Goal: Information Seeking & Learning: Learn about a topic

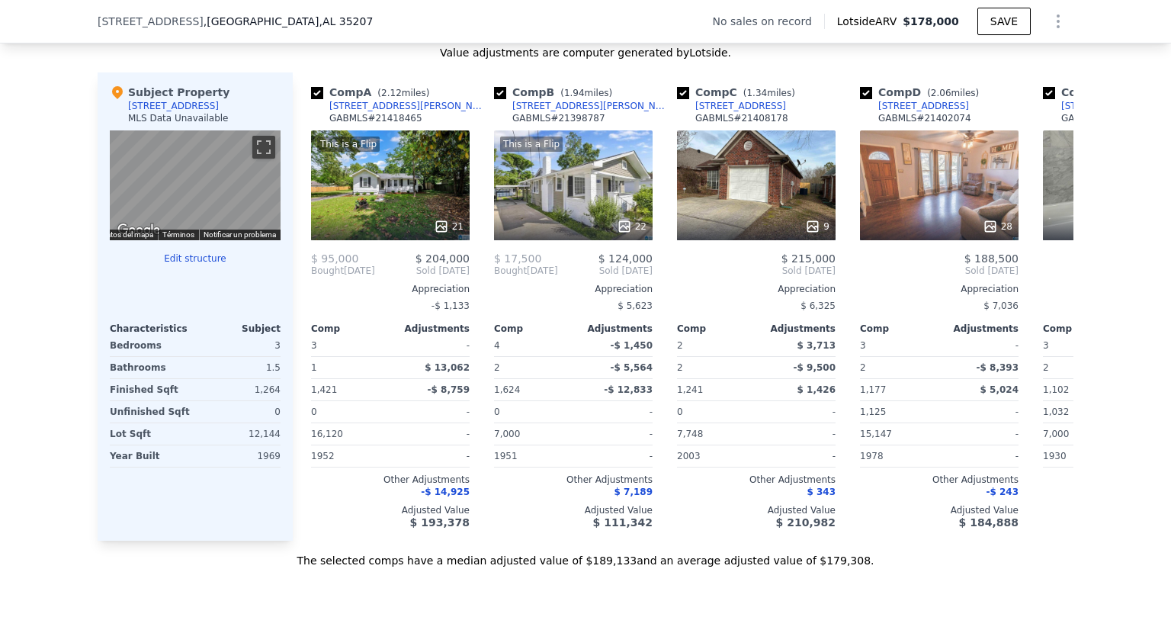
scroll to position [1449, 0]
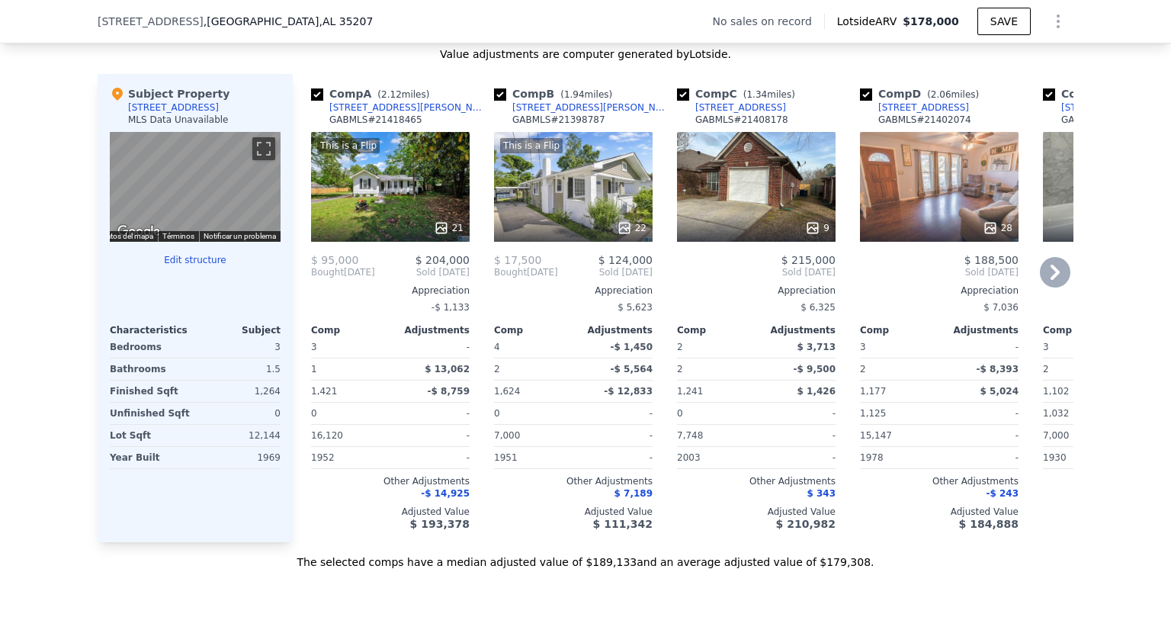
click at [363, 207] on div "This is a Flip 21" at bounding box center [390, 187] width 159 height 110
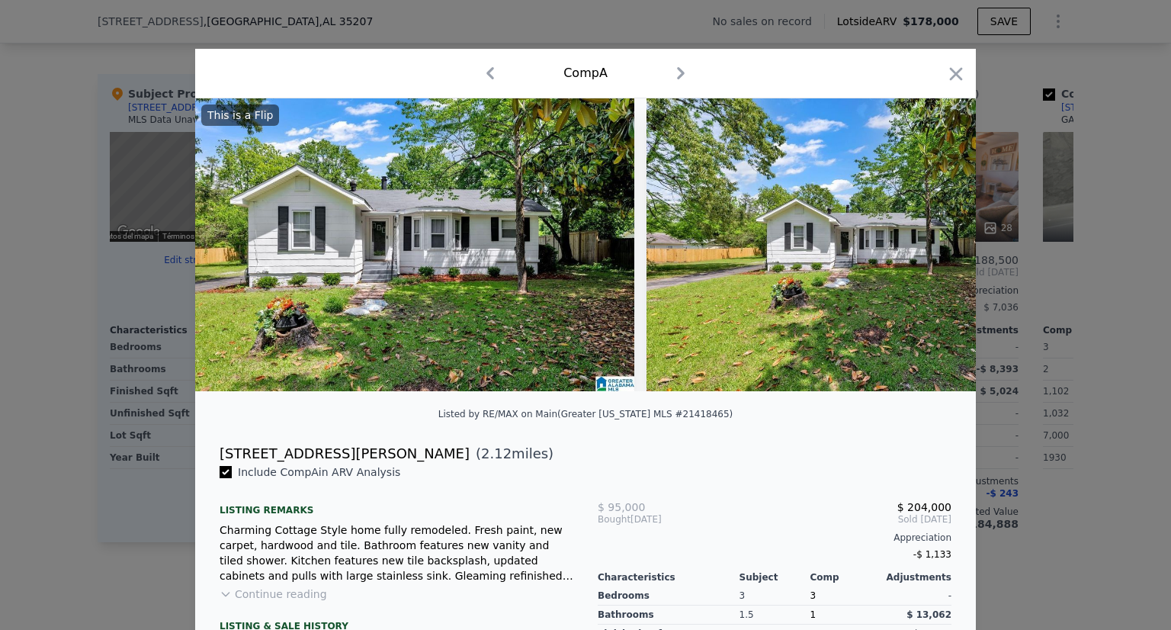
drag, startPoint x: 383, startPoint y: 476, endPoint x: 286, endPoint y: 466, distance: 98.1
click at [286, 466] on div "This is a Flip Listed by RE/MAX on Main ([GEOGRAPHIC_DATA][US_STATE] MLS #21418…" at bounding box center [585, 444] width 780 height 692
click at [292, 478] on span "Include Comp A in ARV Analysis" at bounding box center [319, 472] width 175 height 12
drag, startPoint x: 386, startPoint y: 486, endPoint x: 213, endPoint y: 460, distance: 174.9
click at [213, 460] on div "This is a Flip Listed by RE/MAX on Main ([GEOGRAPHIC_DATA][US_STATE] MLS #21418…" at bounding box center [585, 444] width 780 height 692
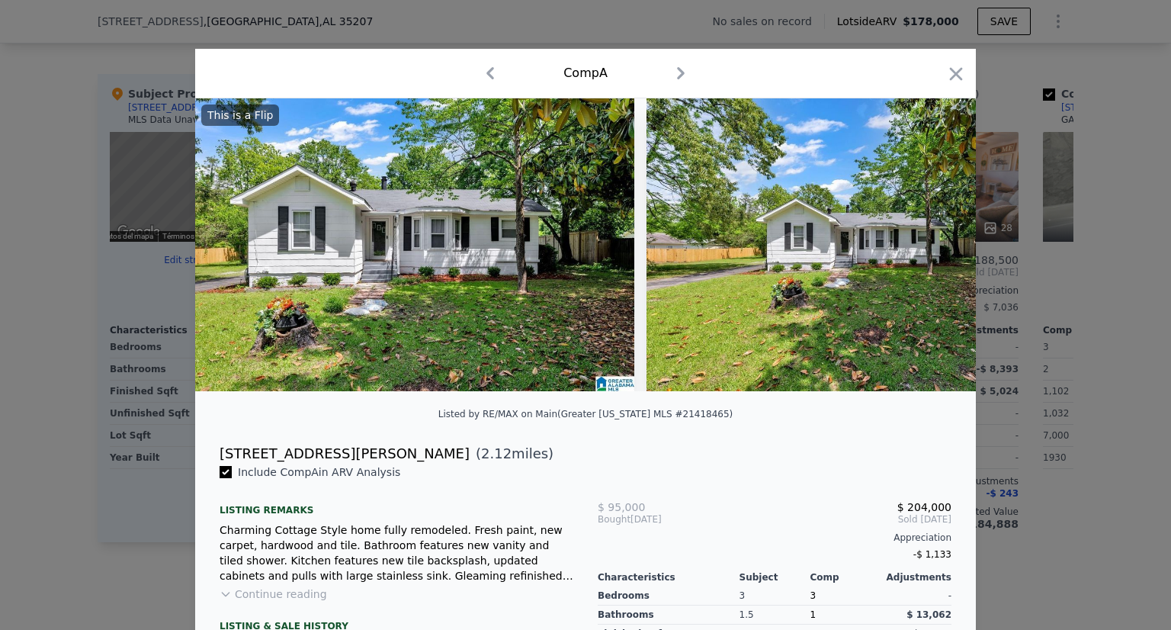
copy div "[STREET_ADDRESS][PERSON_NAME] ( 2.12 miles) Include Comp A in ARV Analysis"
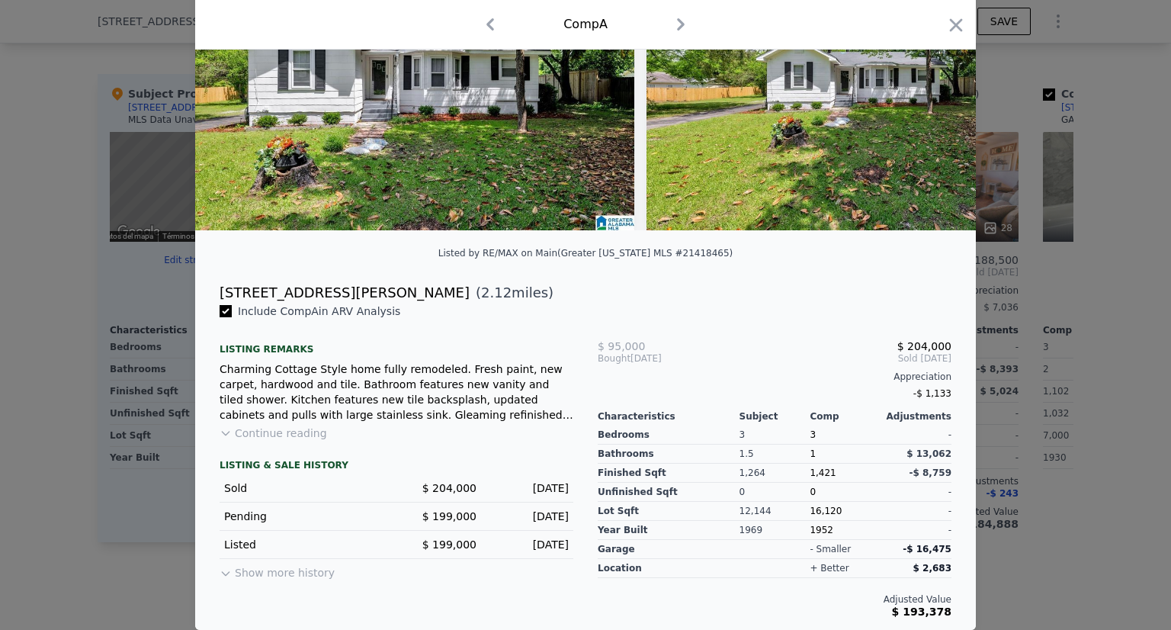
click at [0, 497] on div at bounding box center [585, 315] width 1171 height 630
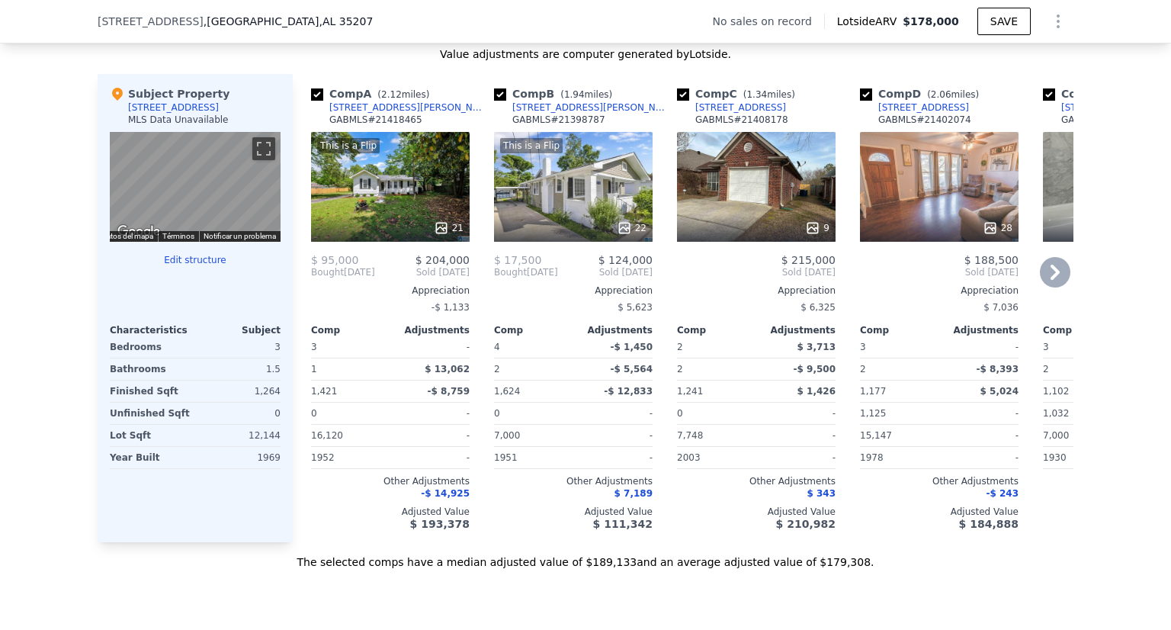
scroll to position [1423, 0]
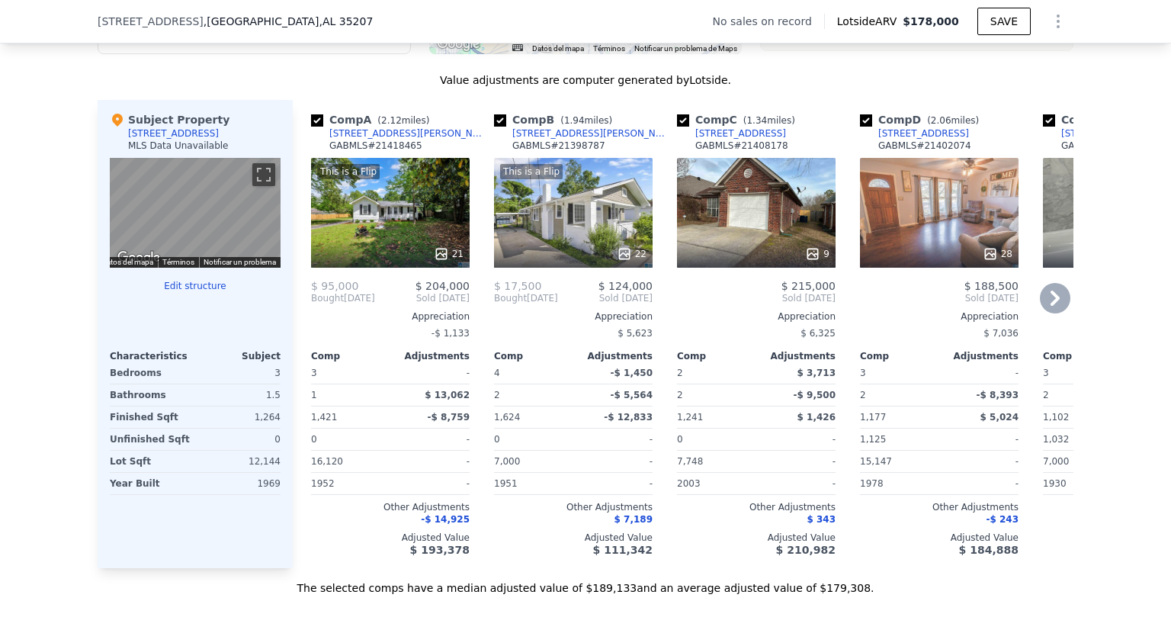
click at [729, 215] on div "9" at bounding box center [756, 213] width 159 height 110
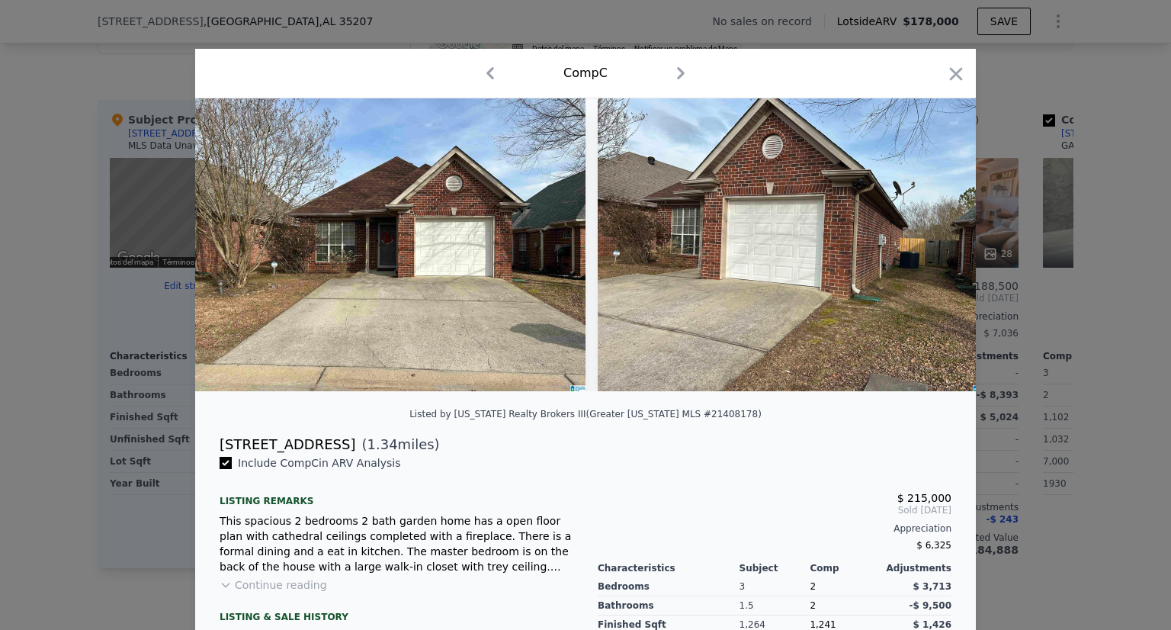
click at [373, 474] on div "Include Comp C in ARV Analysis Listing remarks This spacious 2 bedrooms 2 bath …" at bounding box center [396, 612] width 378 height 314
click at [960, 69] on div "Comp C" at bounding box center [585, 74] width 780 height 50
click at [960, 69] on icon "button" at bounding box center [955, 73] width 21 height 21
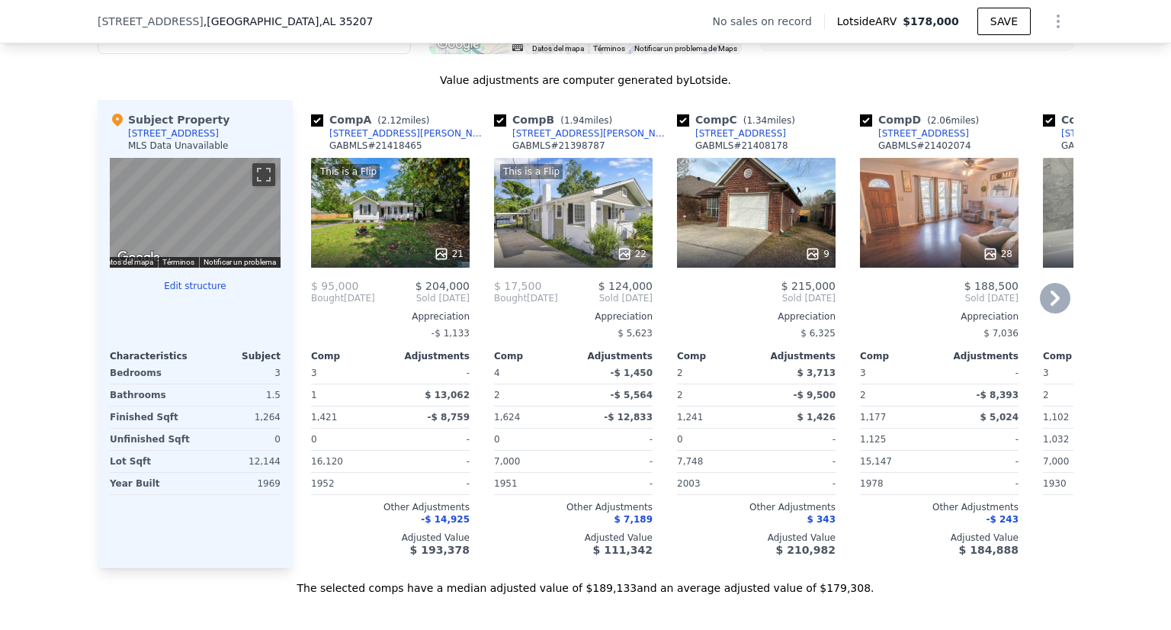
click at [564, 229] on div "This is a Flip 22" at bounding box center [573, 213] width 159 height 110
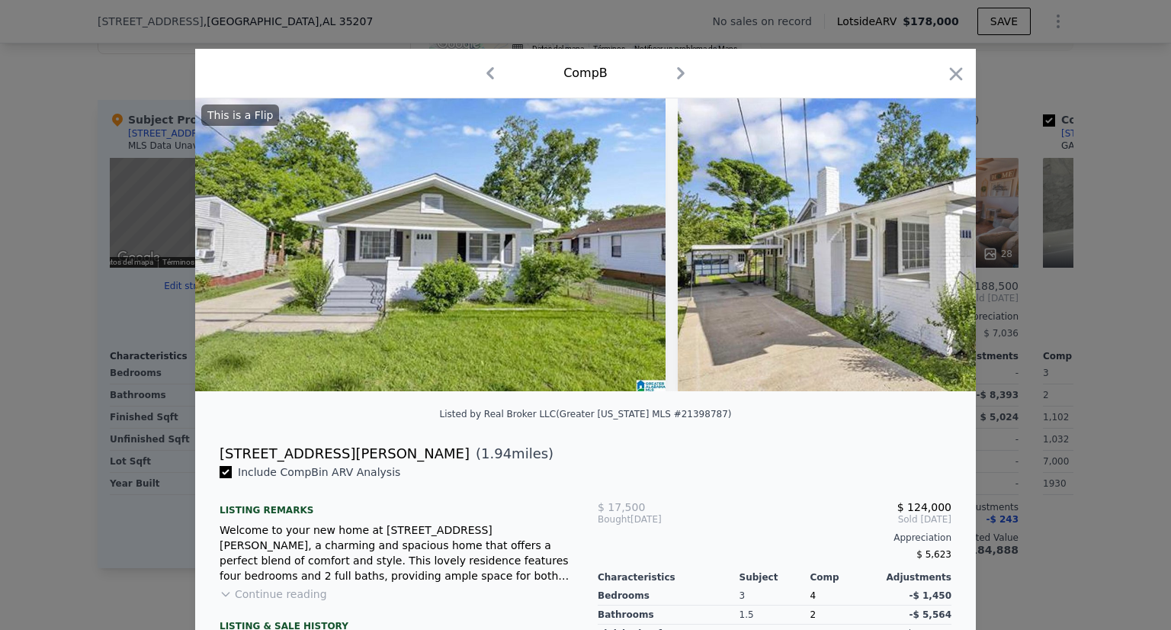
click at [412, 475] on div "Include Comp B in ARV Analysis" at bounding box center [397, 471] width 354 height 15
click at [0, 347] on div at bounding box center [585, 315] width 1171 height 630
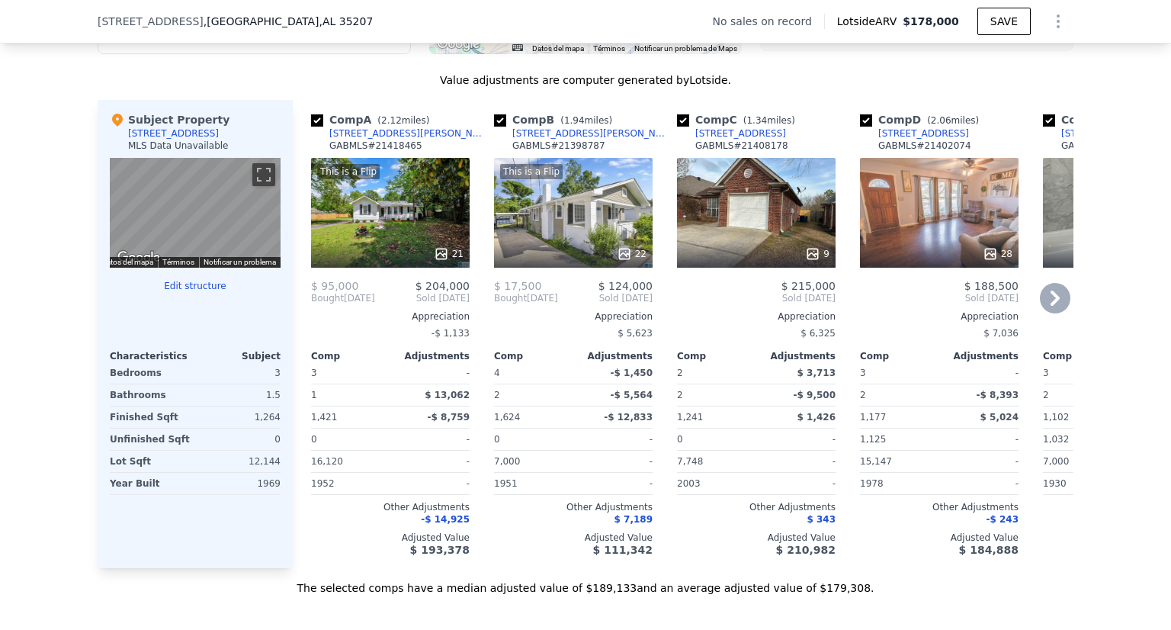
click at [936, 257] on div "28" at bounding box center [940, 253] width 146 height 15
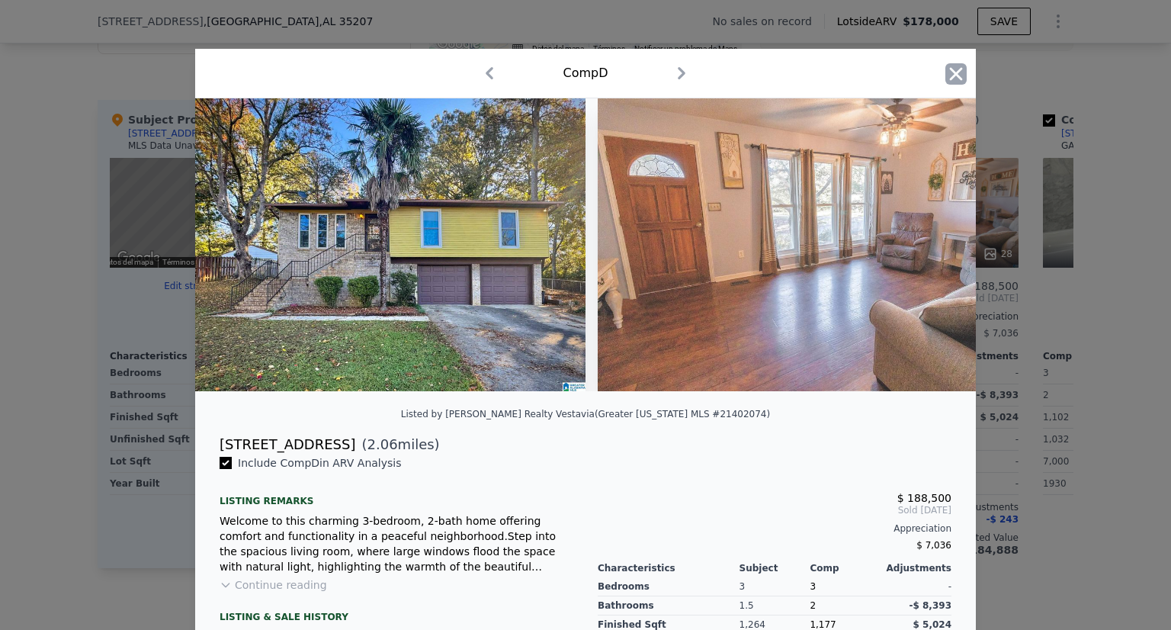
click at [950, 77] on icon "button" at bounding box center [956, 73] width 13 height 13
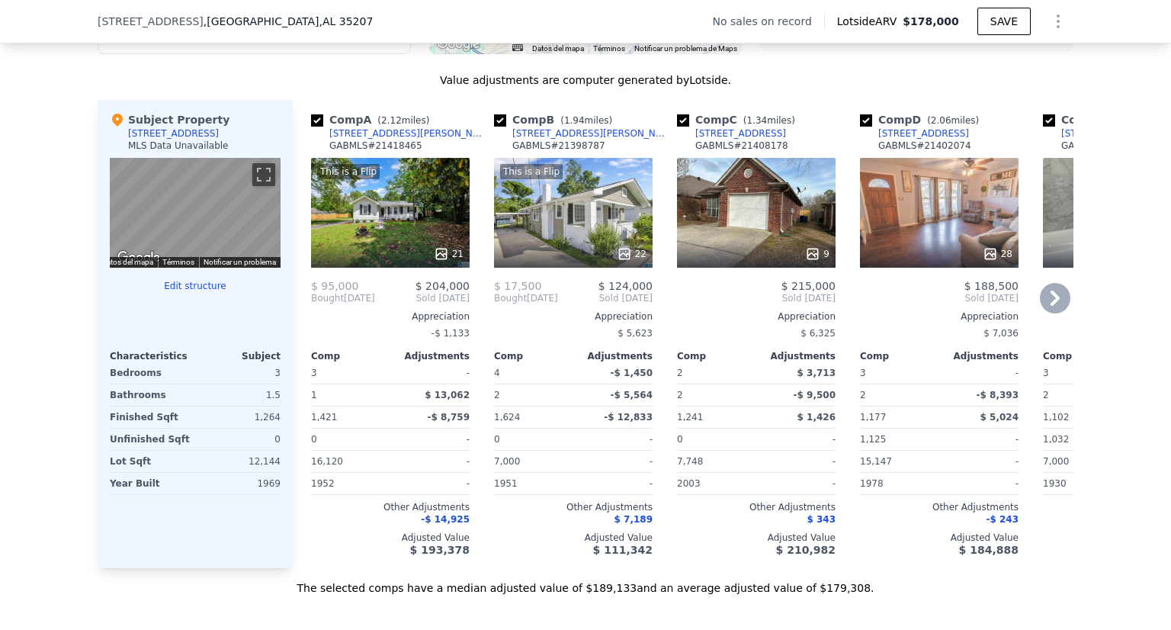
click at [731, 215] on div "9" at bounding box center [756, 213] width 159 height 110
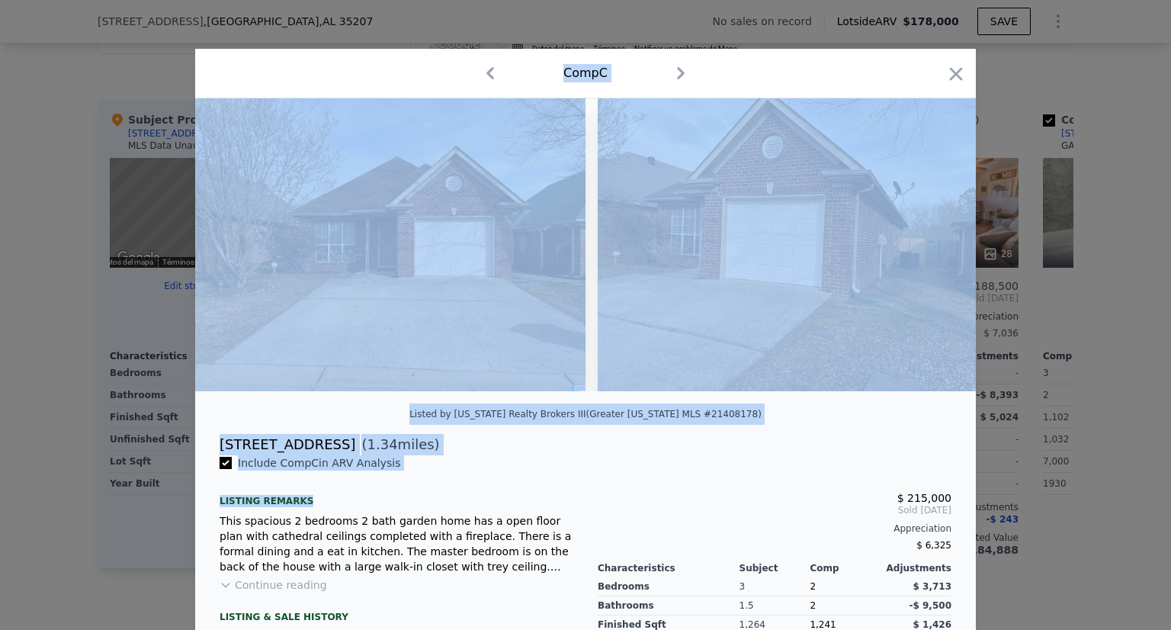
drag, startPoint x: 323, startPoint y: 477, endPoint x: 181, endPoint y: 458, distance: 143.8
click at [181, 458] on div "​ Comp C Listed by Alabama Realty Brokers III (Greater Alabama MLS #21408178) 3…" at bounding box center [585, 390] width 1171 height 781
copy div "​ Comp C Listed by Alabama Realty Brokers III (Greater Alabama MLS #21408178) 3…"
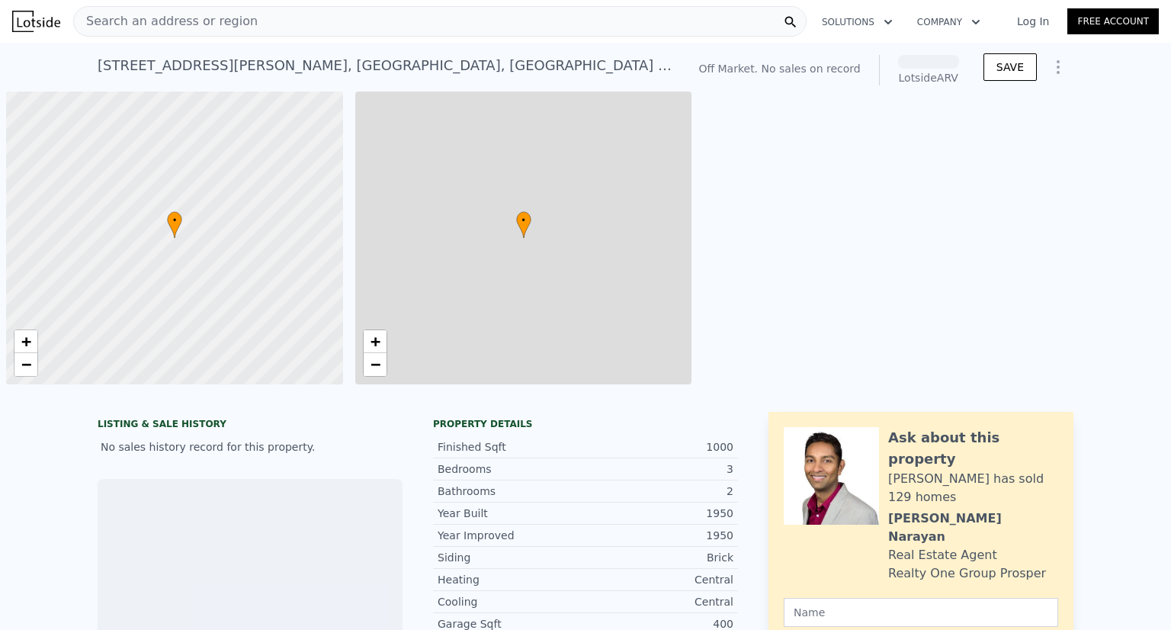
scroll to position [0, 6]
